Goal: Check status: Check status

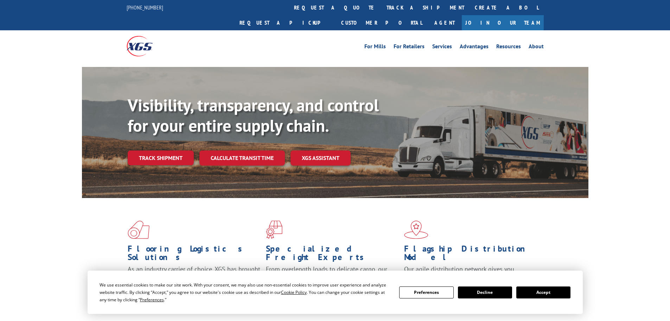
click at [164, 150] on link "Track shipment" at bounding box center [161, 157] width 66 height 15
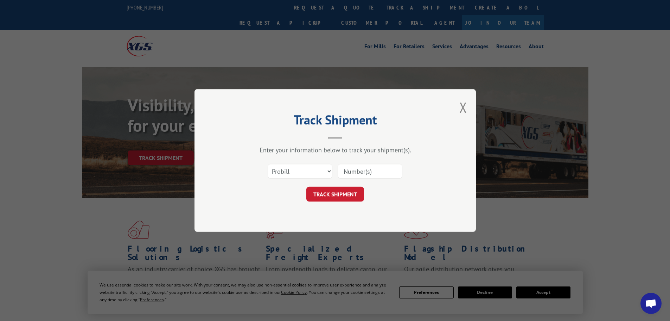
click at [379, 169] on input at bounding box center [370, 171] width 65 height 15
paste input "12345834"
type input "12345834"
click at [348, 195] on button "TRACK SHIPMENT" at bounding box center [335, 193] width 58 height 15
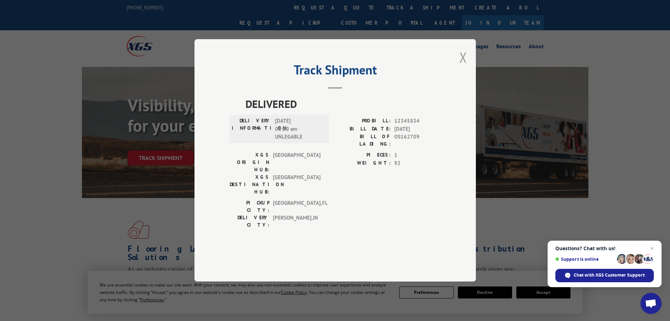
click at [461, 67] on button "Close modal" at bounding box center [464, 57] width 8 height 19
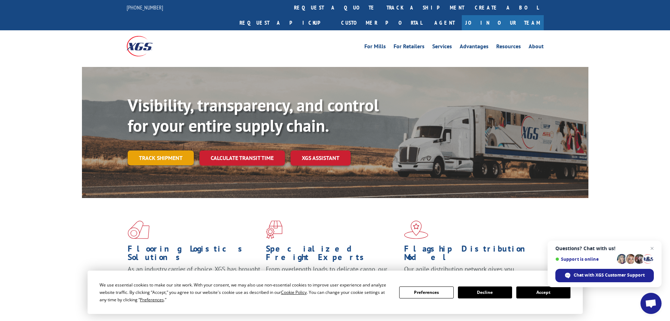
click at [161, 150] on link "Track shipment" at bounding box center [161, 157] width 66 height 15
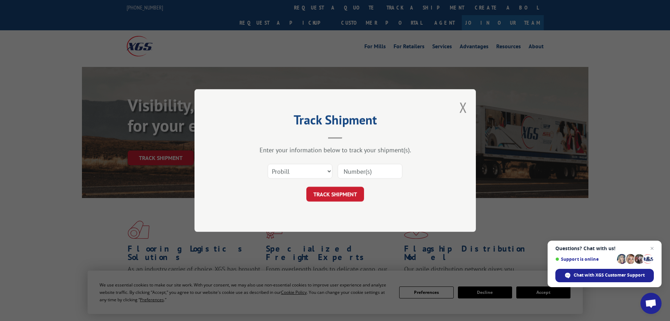
click at [347, 164] on input at bounding box center [370, 171] width 65 height 15
paste input "6887265"
type input "6887265"
click at [337, 195] on button "TRACK SHIPMENT" at bounding box center [335, 193] width 58 height 15
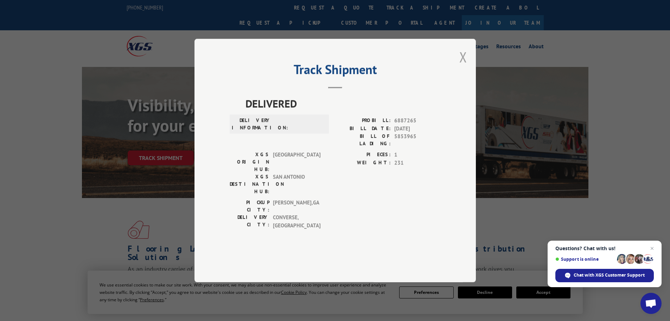
click at [462, 66] on button "Close modal" at bounding box center [464, 57] width 8 height 19
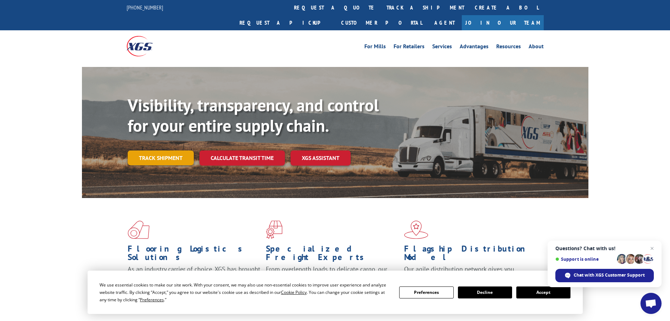
click at [164, 150] on link "Track shipment" at bounding box center [161, 157] width 66 height 15
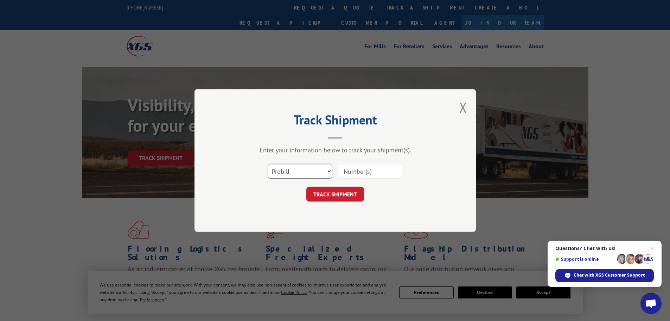
click at [287, 172] on select "Select category... Probill BOL PO" at bounding box center [300, 171] width 65 height 15
click at [268, 164] on select "Select category... Probill BOL PO" at bounding box center [300, 171] width 65 height 15
drag, startPoint x: 315, startPoint y: 174, endPoint x: 305, endPoint y: 177, distance: 10.7
click at [315, 174] on select "Select category... Probill BOL PO" at bounding box center [300, 171] width 65 height 15
select select "bol"
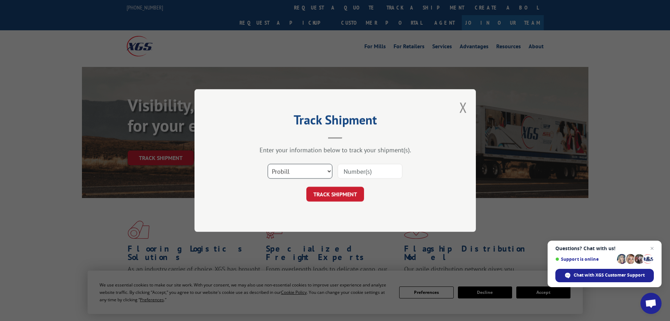
click at [268, 164] on select "Select category... Probill BOL PO" at bounding box center [300, 171] width 65 height 15
click at [372, 168] on input at bounding box center [370, 171] width 65 height 15
paste input "6887265"
type input "6887265"
click at [333, 197] on button "TRACK SHIPMENT" at bounding box center [335, 193] width 58 height 15
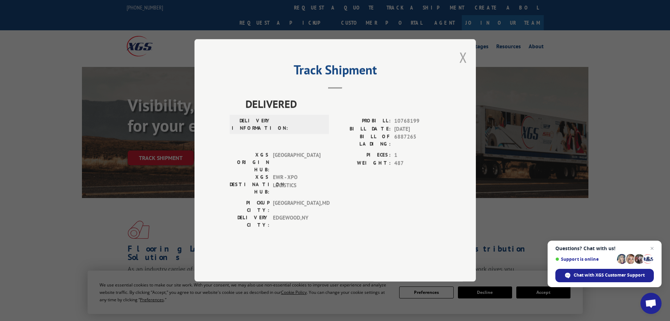
click at [466, 67] on button "Close modal" at bounding box center [464, 57] width 8 height 19
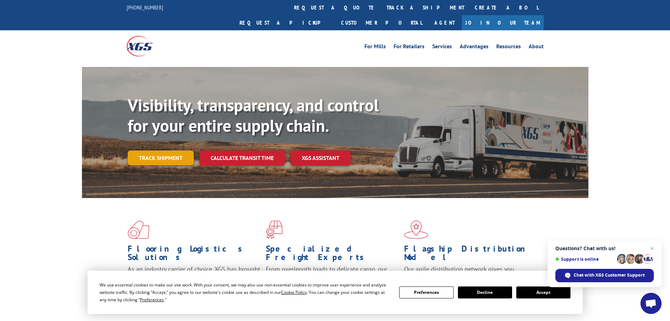
click at [152, 150] on link "Track shipment" at bounding box center [161, 157] width 66 height 15
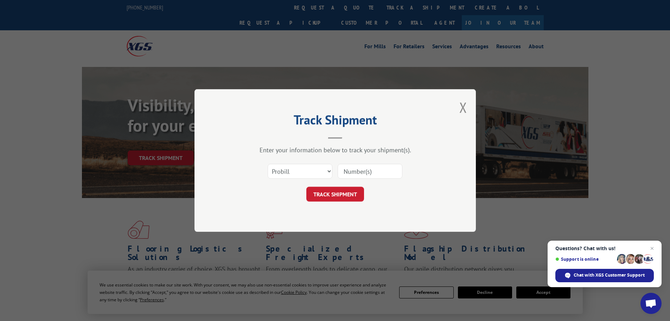
click at [350, 168] on input at bounding box center [370, 171] width 65 height 15
paste input "12345834"
type input "12345834"
click at [346, 195] on button "TRACK SHIPMENT" at bounding box center [335, 193] width 58 height 15
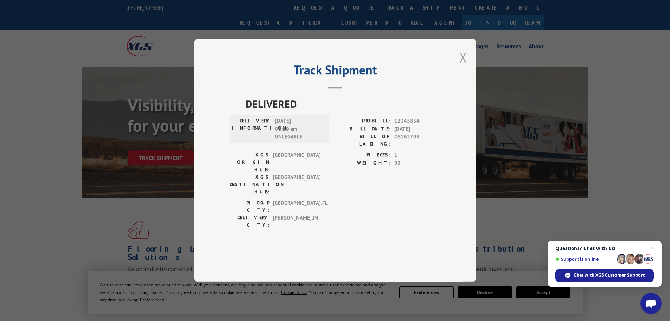
click at [466, 67] on button "Close modal" at bounding box center [464, 57] width 8 height 19
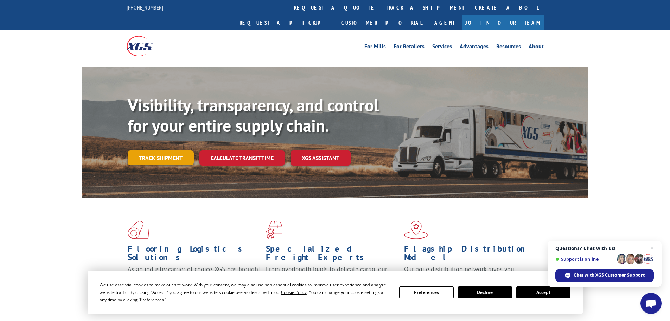
click at [162, 150] on link "Track shipment" at bounding box center [161, 157] width 66 height 15
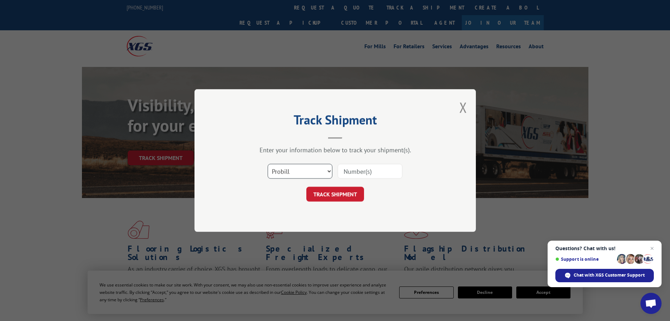
click at [299, 170] on select "Select category... Probill BOL PO" at bounding box center [300, 171] width 65 height 15
select select "po"
click at [268, 164] on select "Select category... Probill BOL PO" at bounding box center [300, 171] width 65 height 15
click at [350, 179] on div "Select category... Probill BOL PO" at bounding box center [335, 170] width 211 height 23
click at [351, 176] on input at bounding box center [370, 171] width 65 height 15
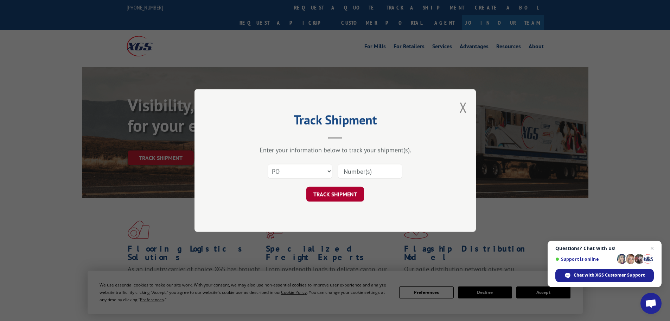
paste input "75515750"
type input "75515750"
click at [326, 196] on button "TRACK SHIPMENT" at bounding box center [335, 193] width 58 height 15
